Goal: Communication & Community: Answer question/provide support

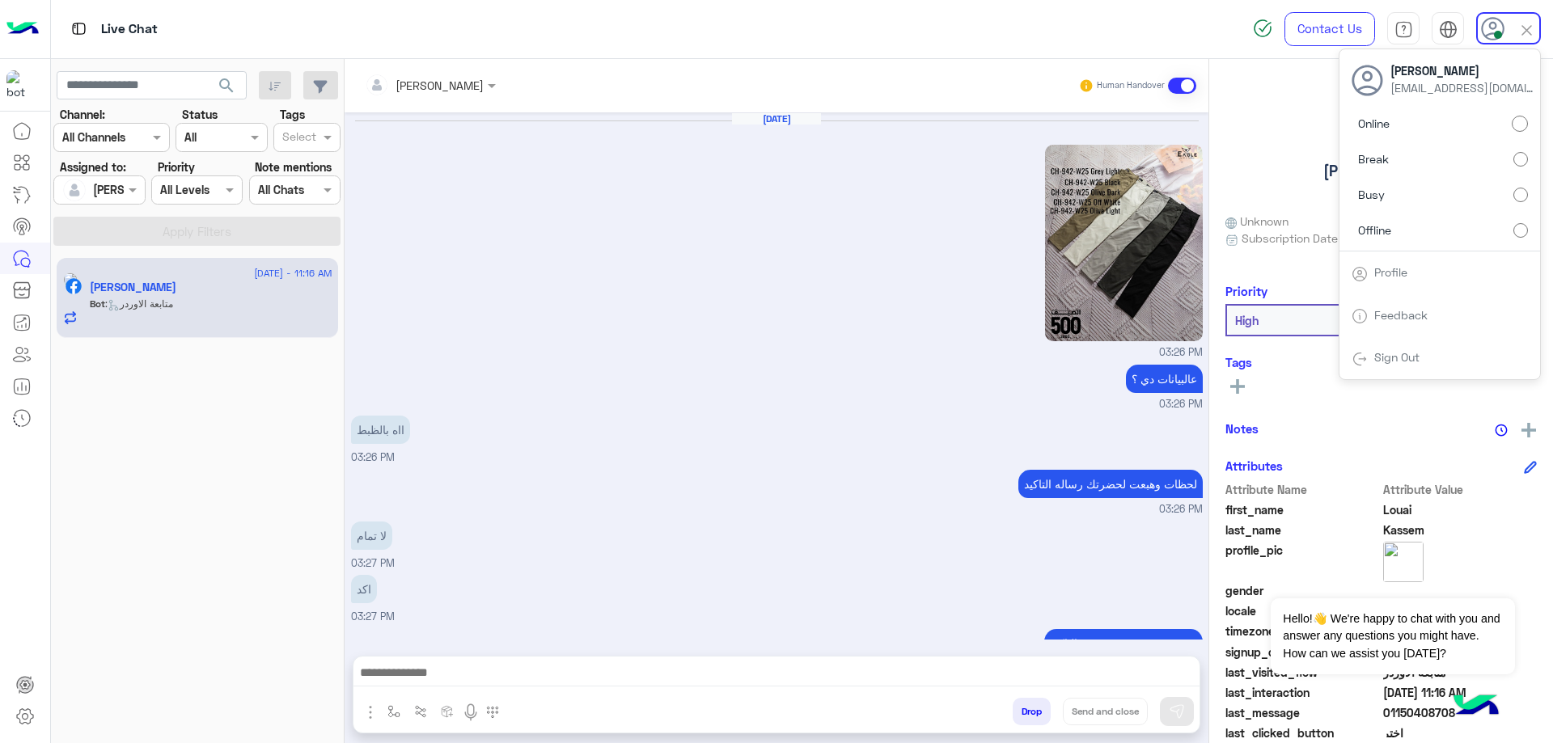
scroll to position [1175, 0]
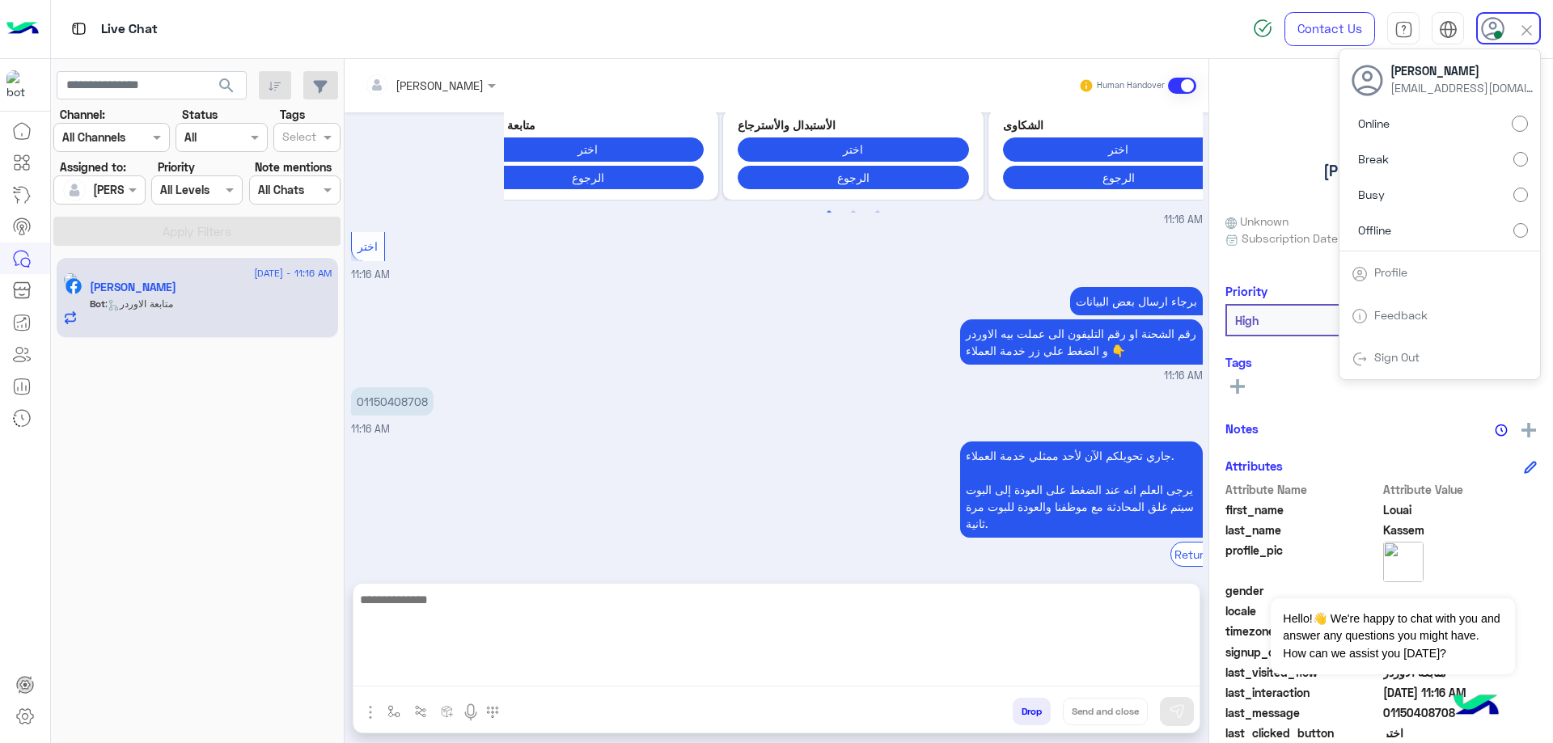
click at [520, 686] on textarea at bounding box center [776, 638] width 846 height 97
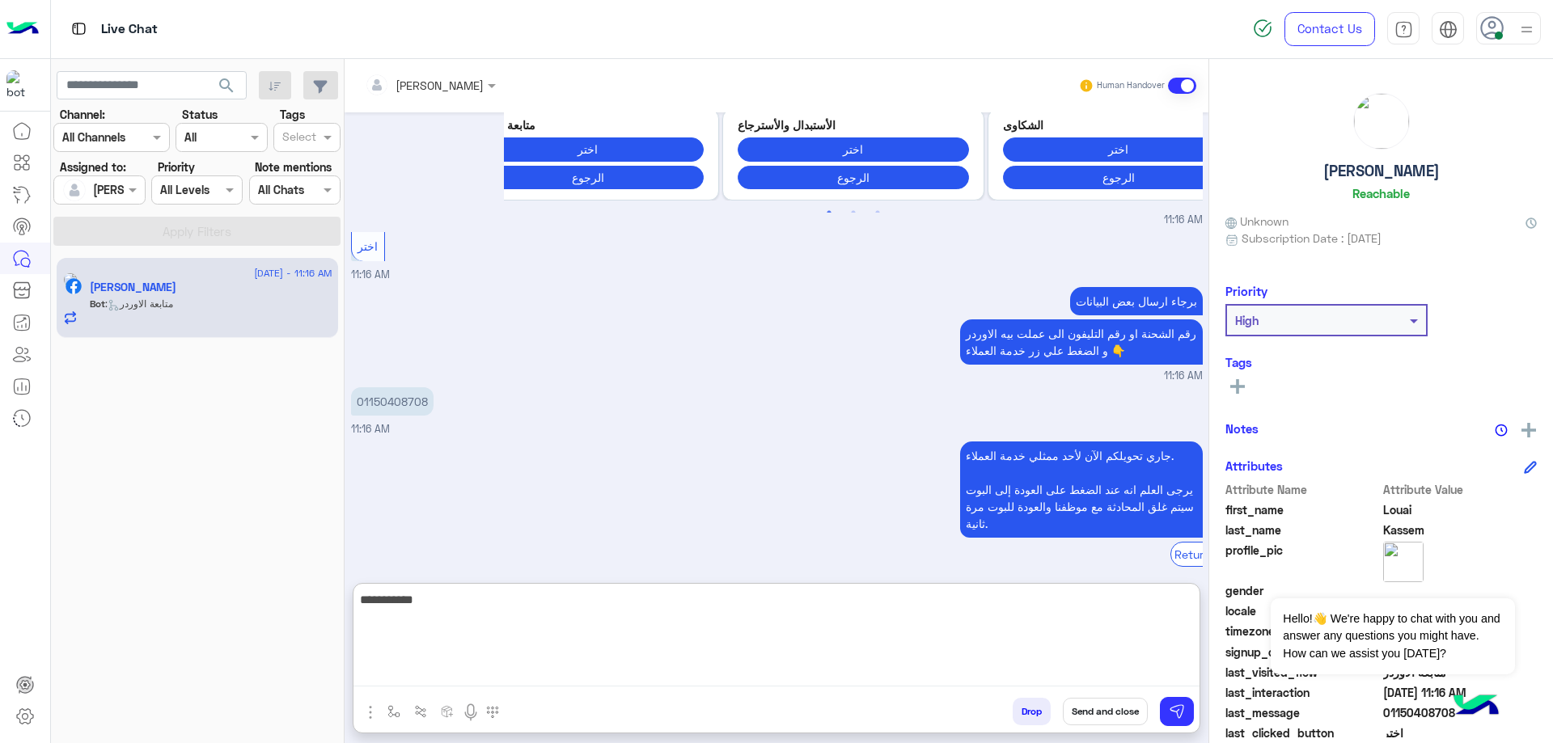
type textarea "**********"
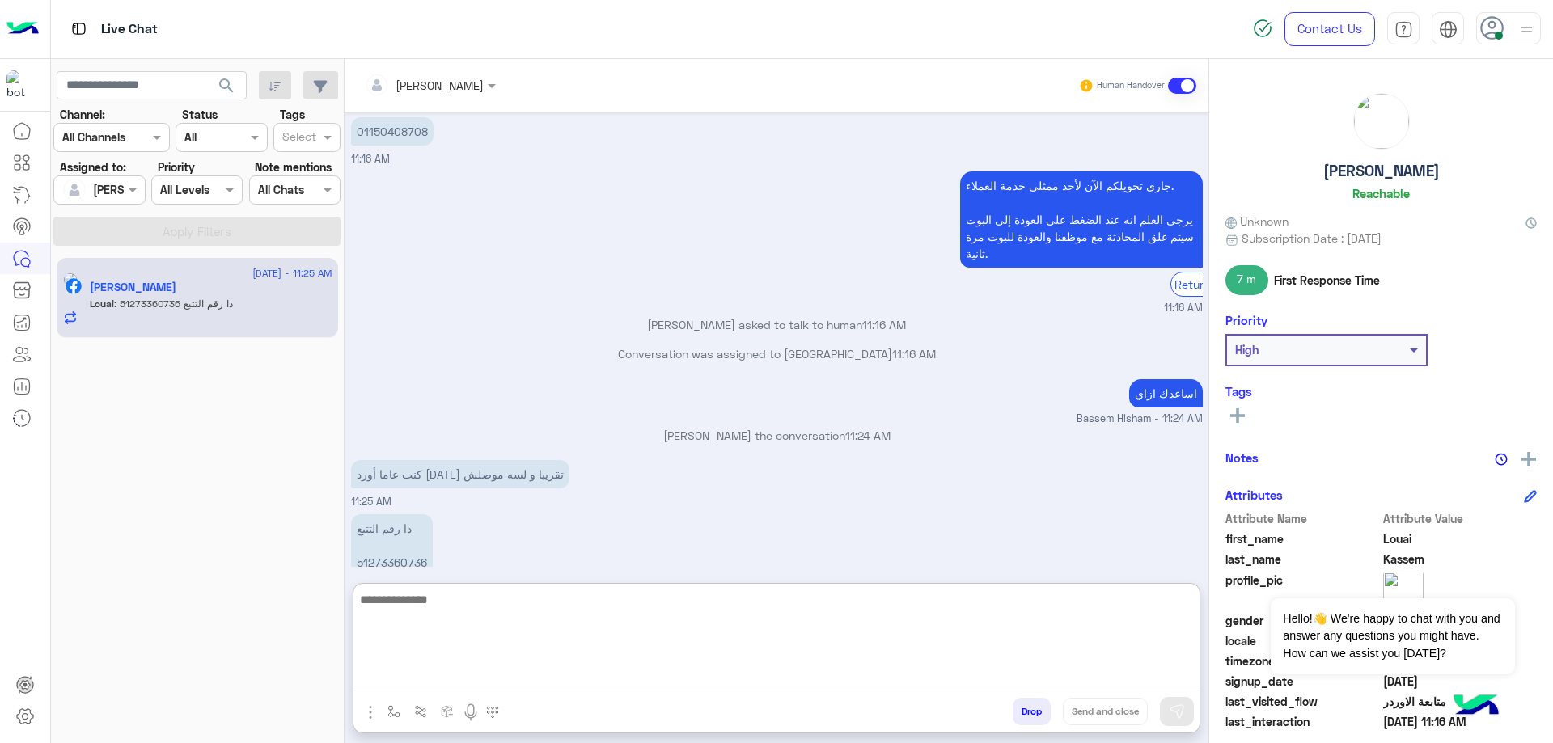
scroll to position [1471, 0]
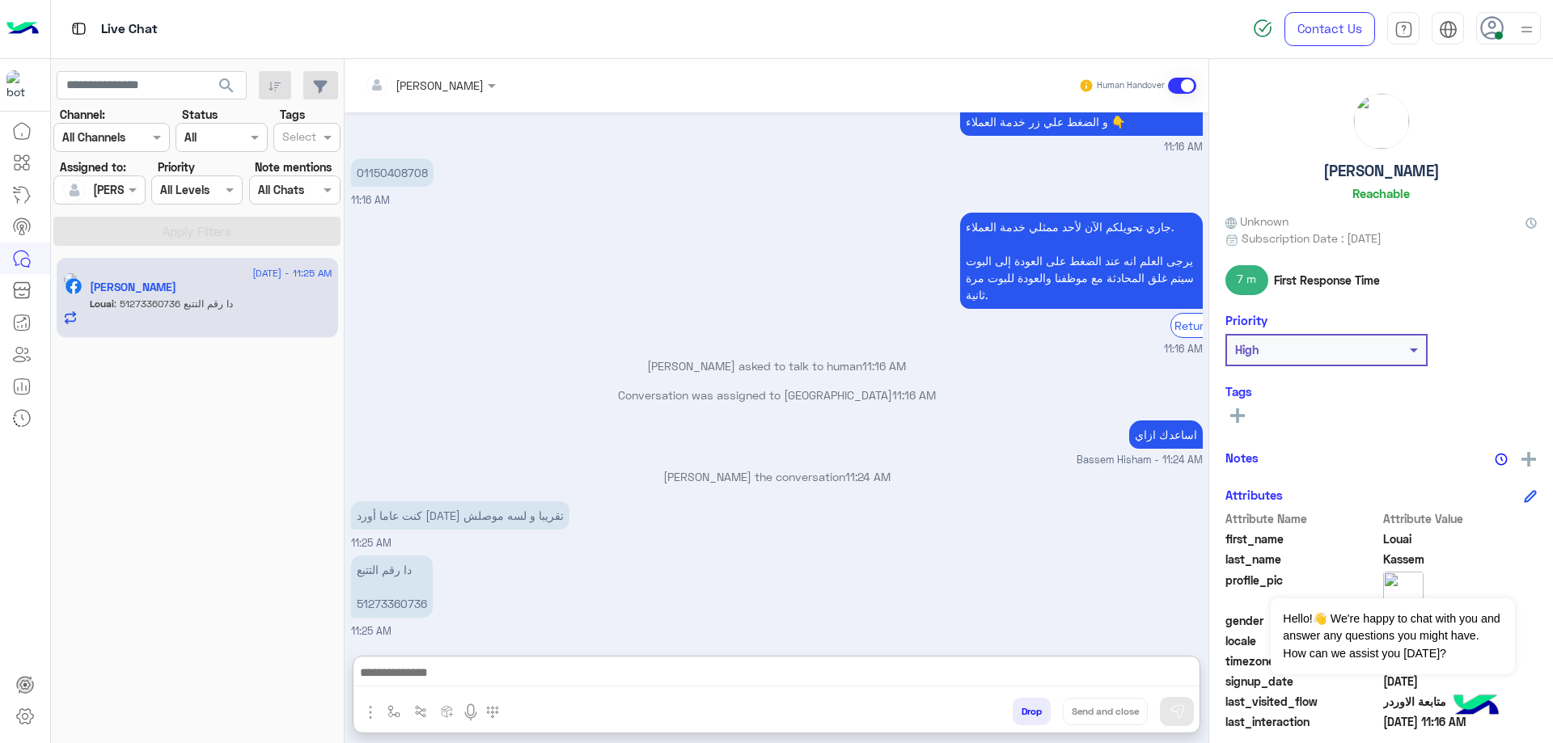
click at [405, 556] on p "دا رقم التتبع 51273360736" at bounding box center [392, 587] width 82 height 62
click at [405, 527] on div "[DATE] 03:26 PM عالبيانات دي ؟ 03:26 PM ااه بالظبط 03:26 PM لحظات وهبعت لحضرتك …" at bounding box center [777, 375] width 864 height 527
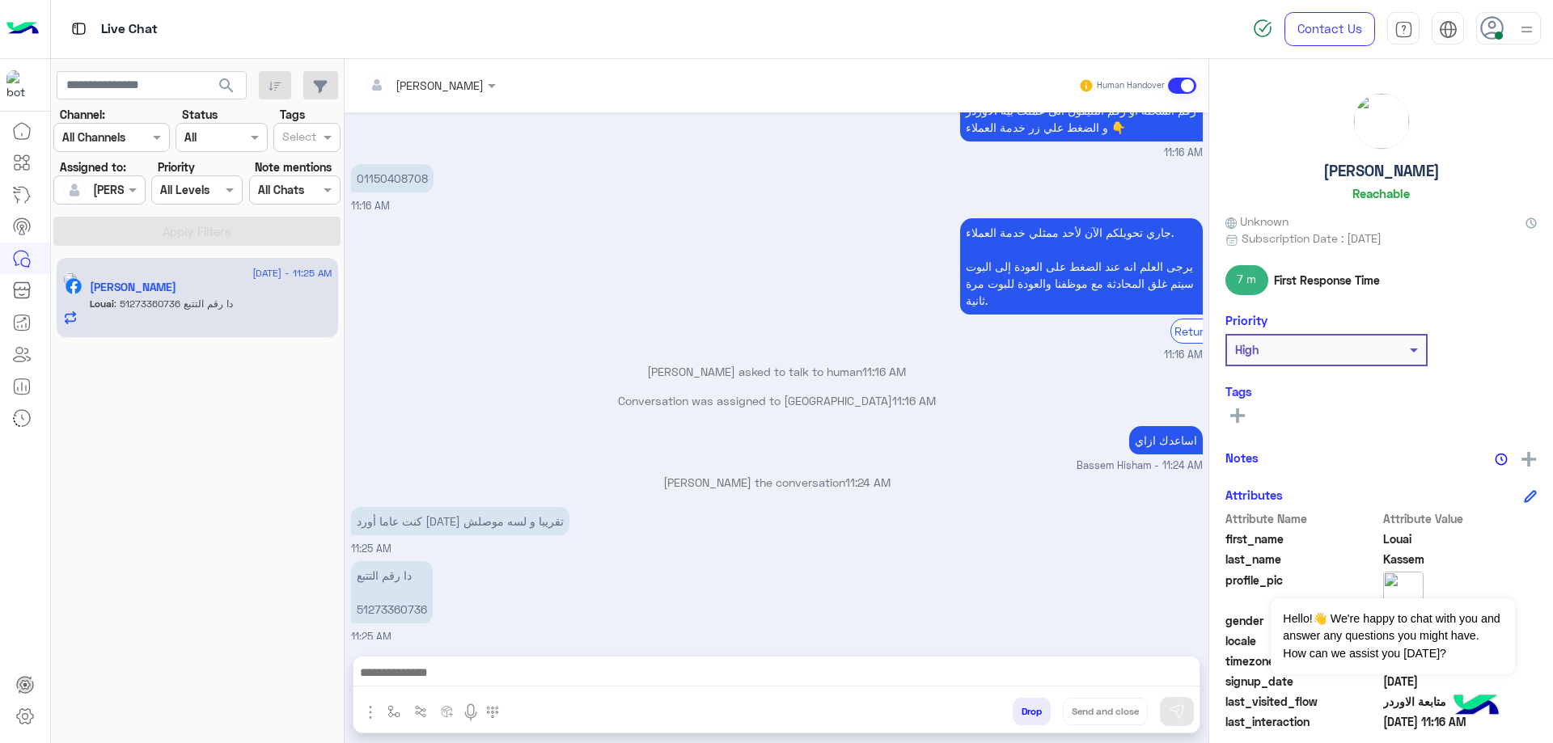
click at [392, 605] on p "دا رقم التتبع 51273360736" at bounding box center [392, 592] width 82 height 62
copy p "51273360736"
click at [536, 658] on div at bounding box center [776, 677] width 846 height 40
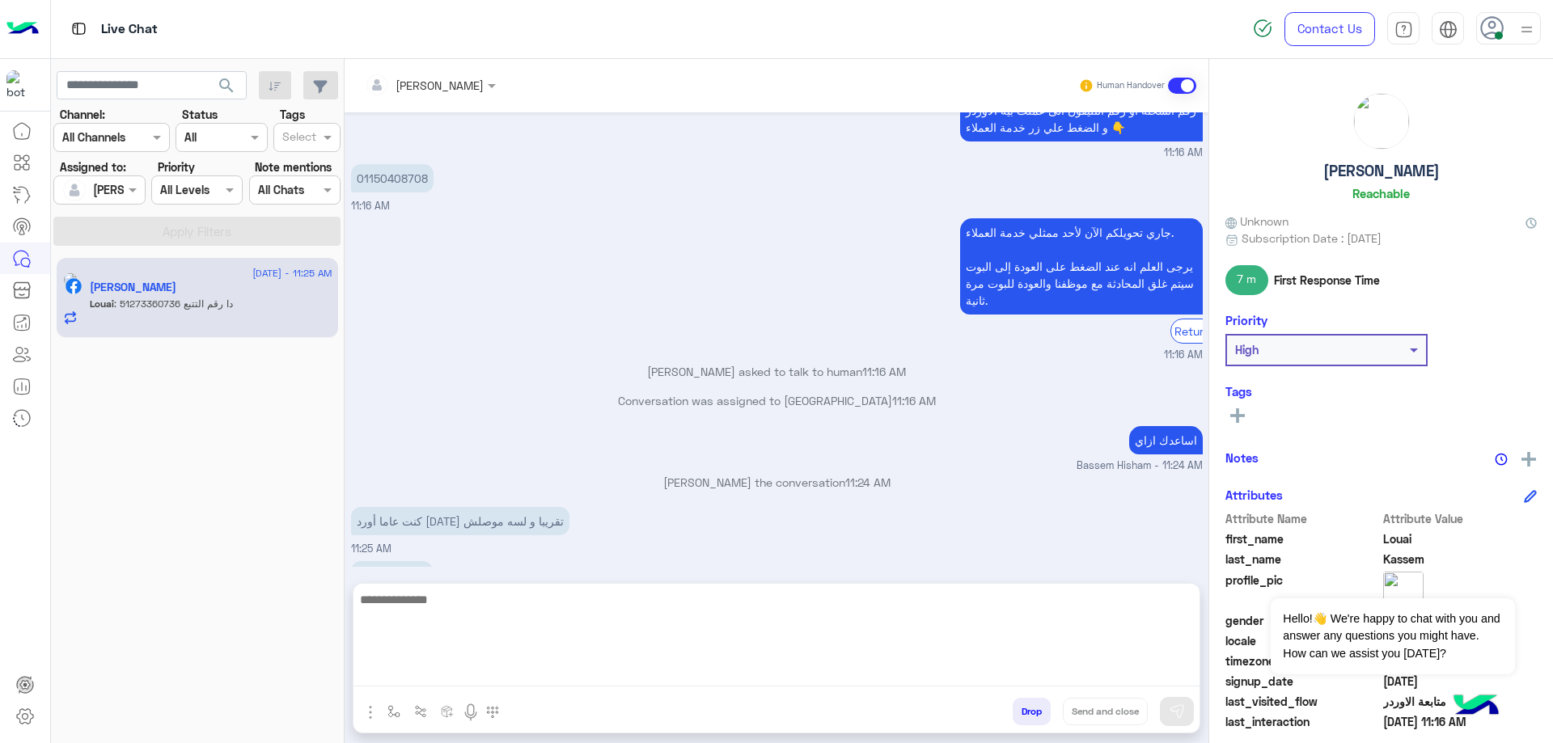
click at [549, 662] on textarea at bounding box center [776, 638] width 846 height 97
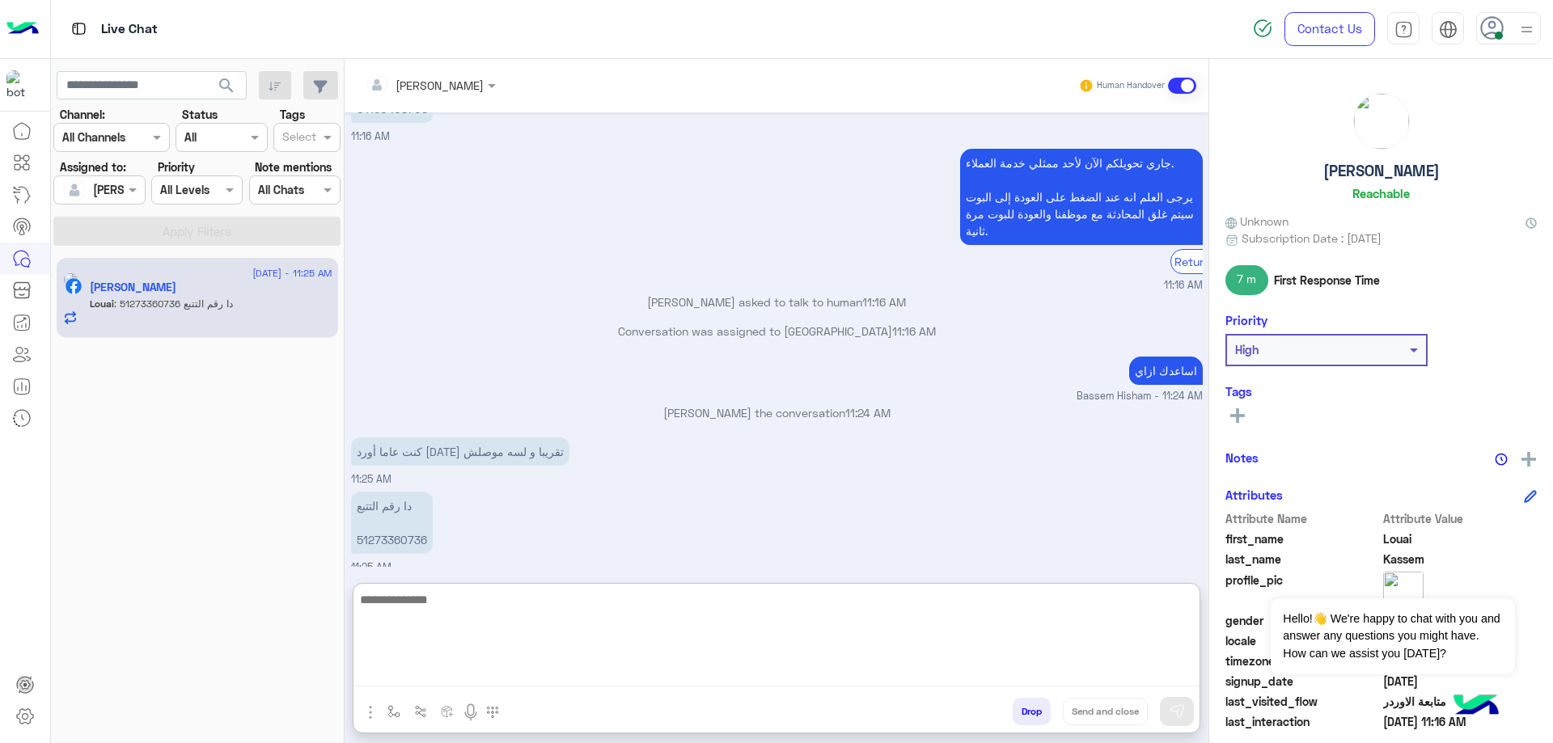
scroll to position [1471, 0]
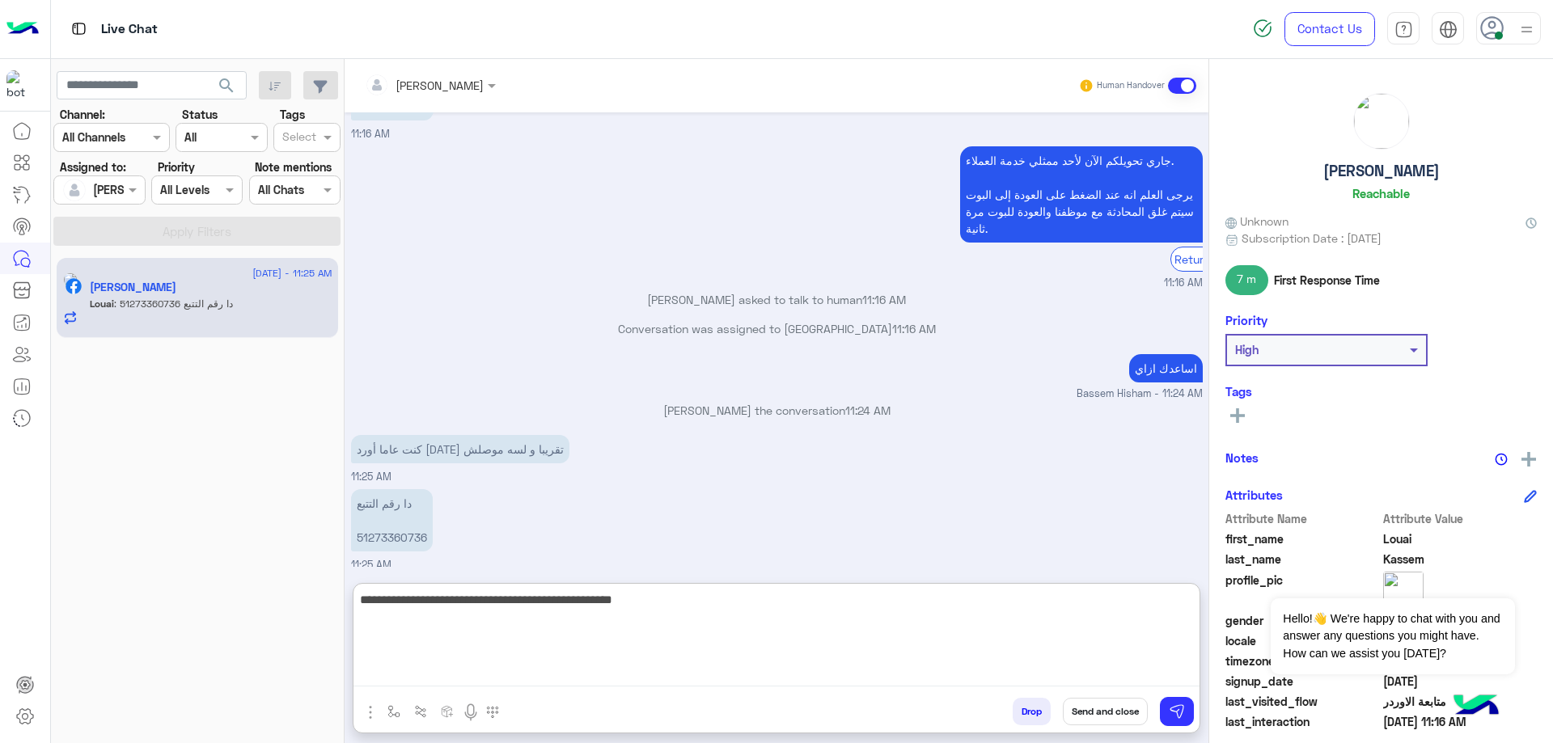
type textarea "**********"
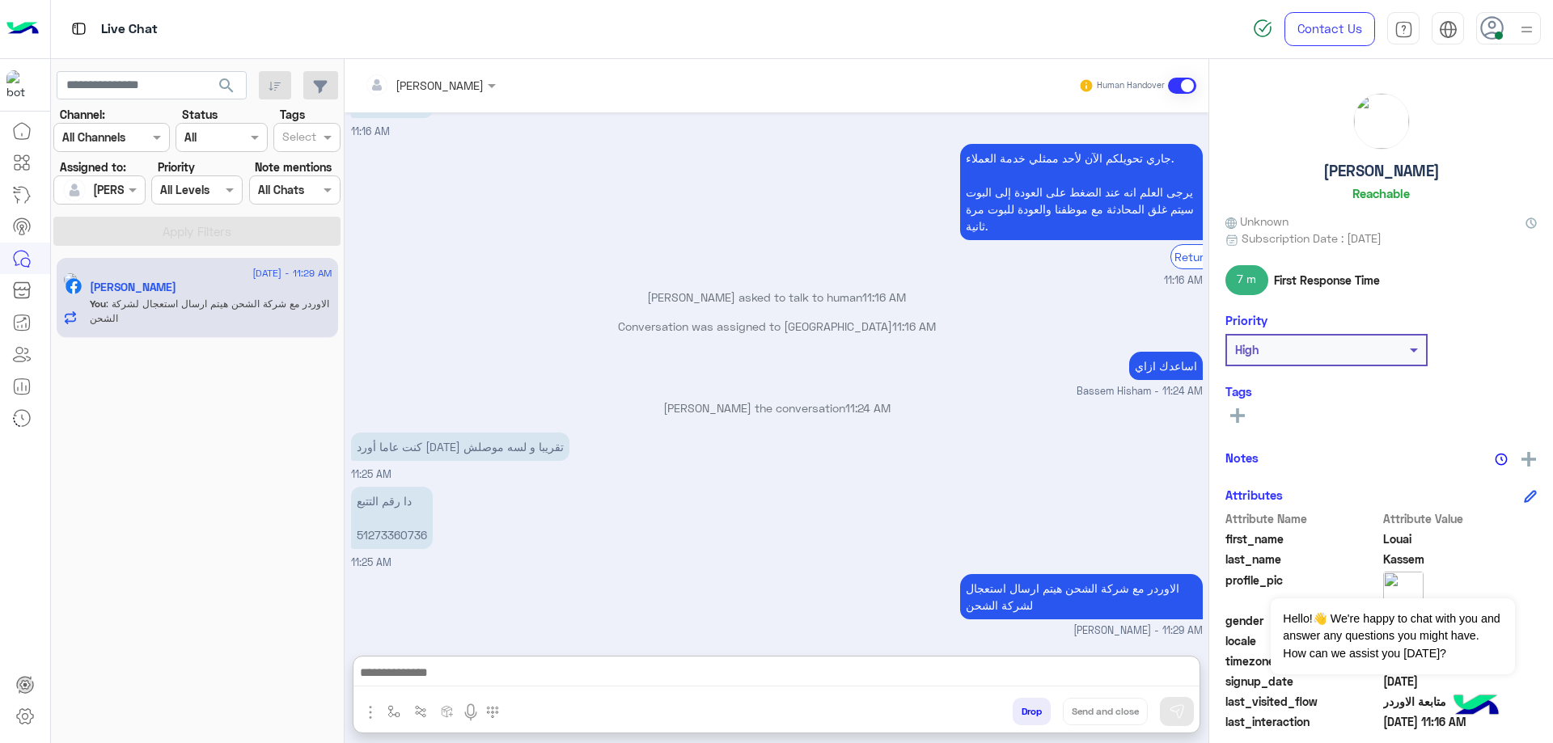
click at [1367, 171] on h5 "[PERSON_NAME]" at bounding box center [1381, 171] width 116 height 19
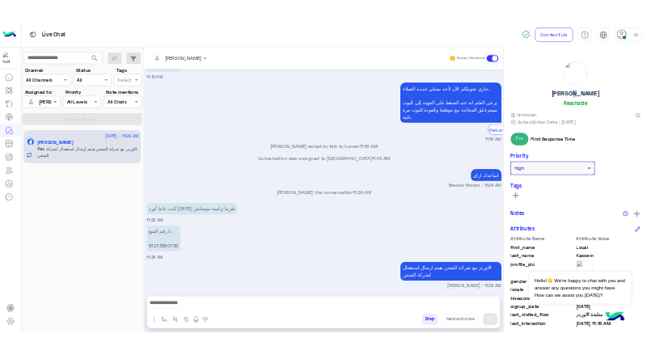
scroll to position [1467, 0]
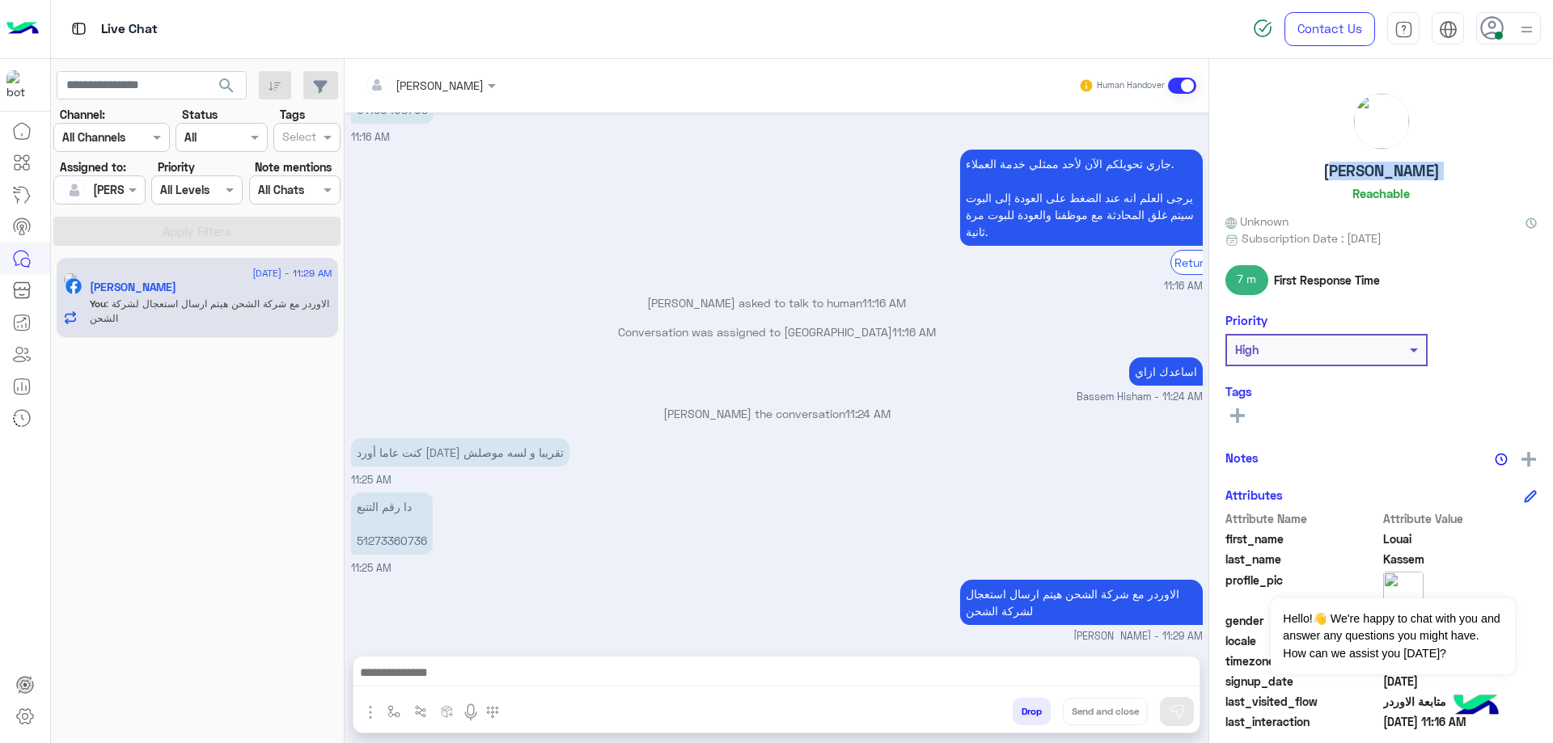
click at [1367, 171] on h5 "[PERSON_NAME]" at bounding box center [1381, 171] width 116 height 19
copy h5 "[PERSON_NAME]"
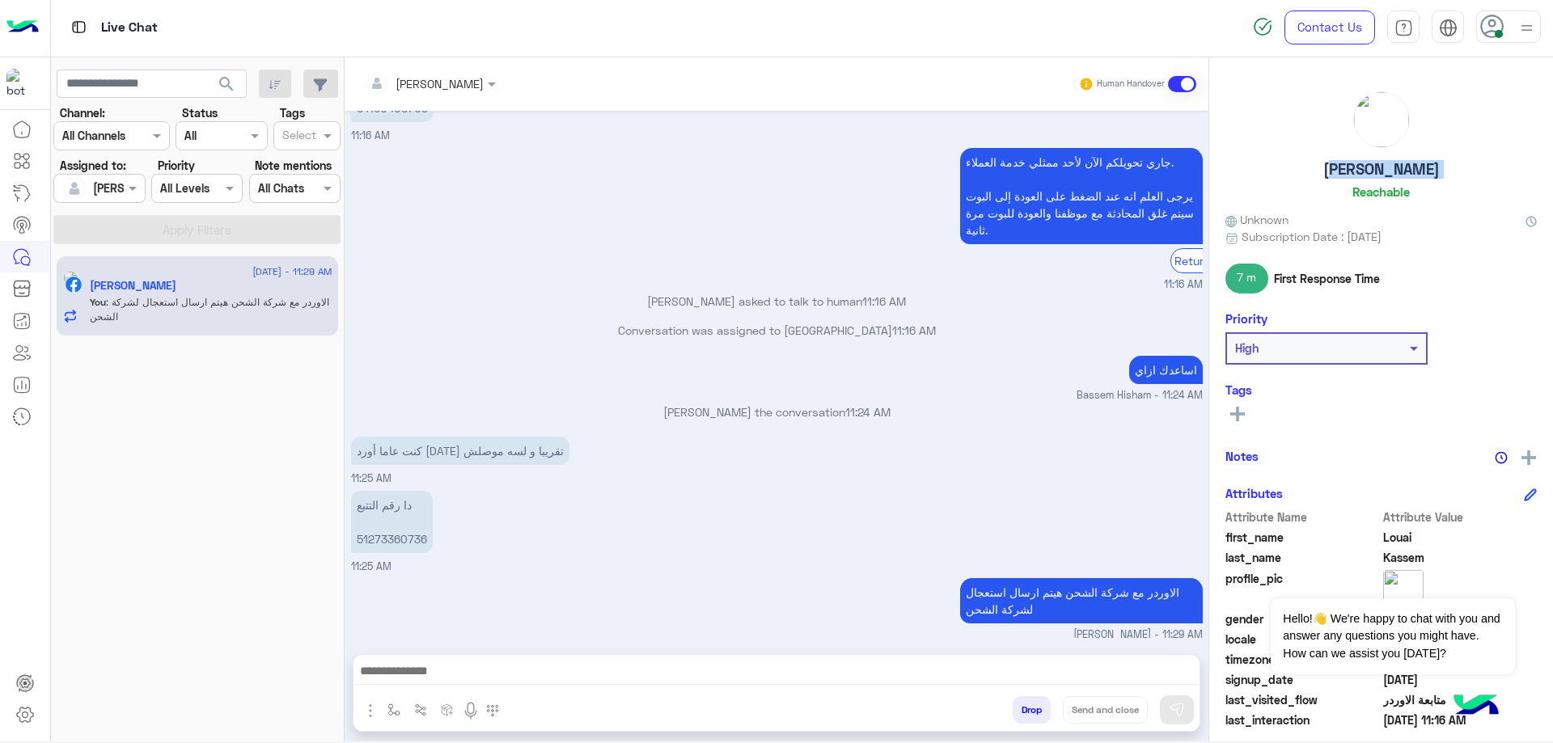
scroll to position [1467, 0]
click at [1013, 704] on button "Drop" at bounding box center [1032, 710] width 38 height 28
